Goal: Information Seeking & Learning: Learn about a topic

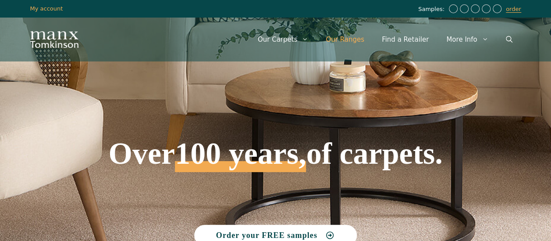
click at [355, 38] on link "Our Ranges" at bounding box center [345, 39] width 56 height 26
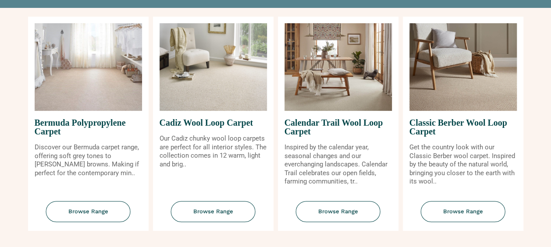
scroll to position [88, 0]
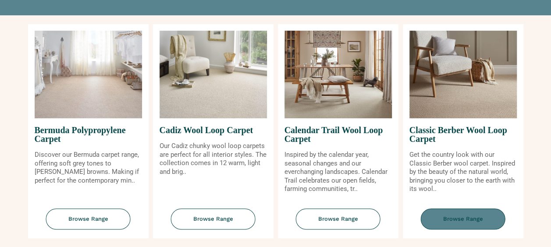
click at [457, 218] on span "Browse Range" at bounding box center [463, 219] width 85 height 21
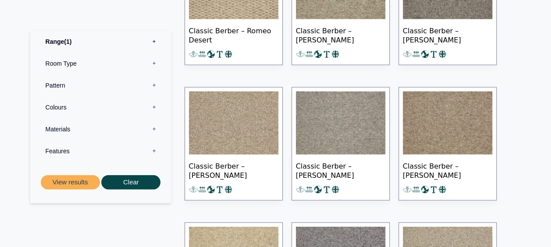
scroll to position [965, 0]
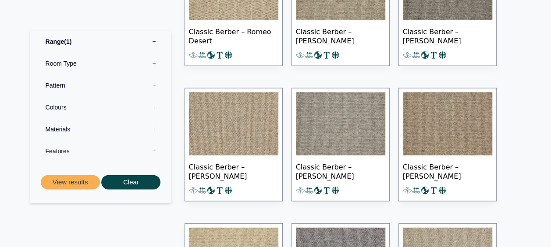
click at [236, 125] on img at bounding box center [233, 124] width 89 height 63
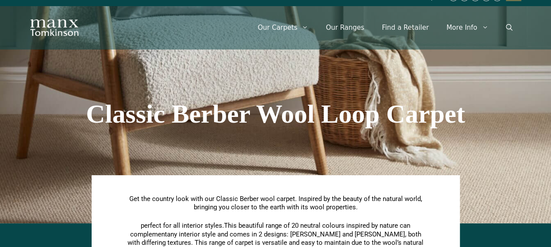
scroll to position [0, 0]
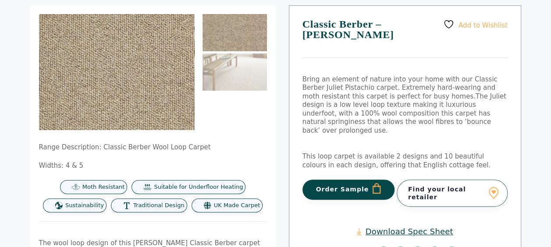
scroll to position [44, 0]
